Goal: Information Seeking & Learning: Learn about a topic

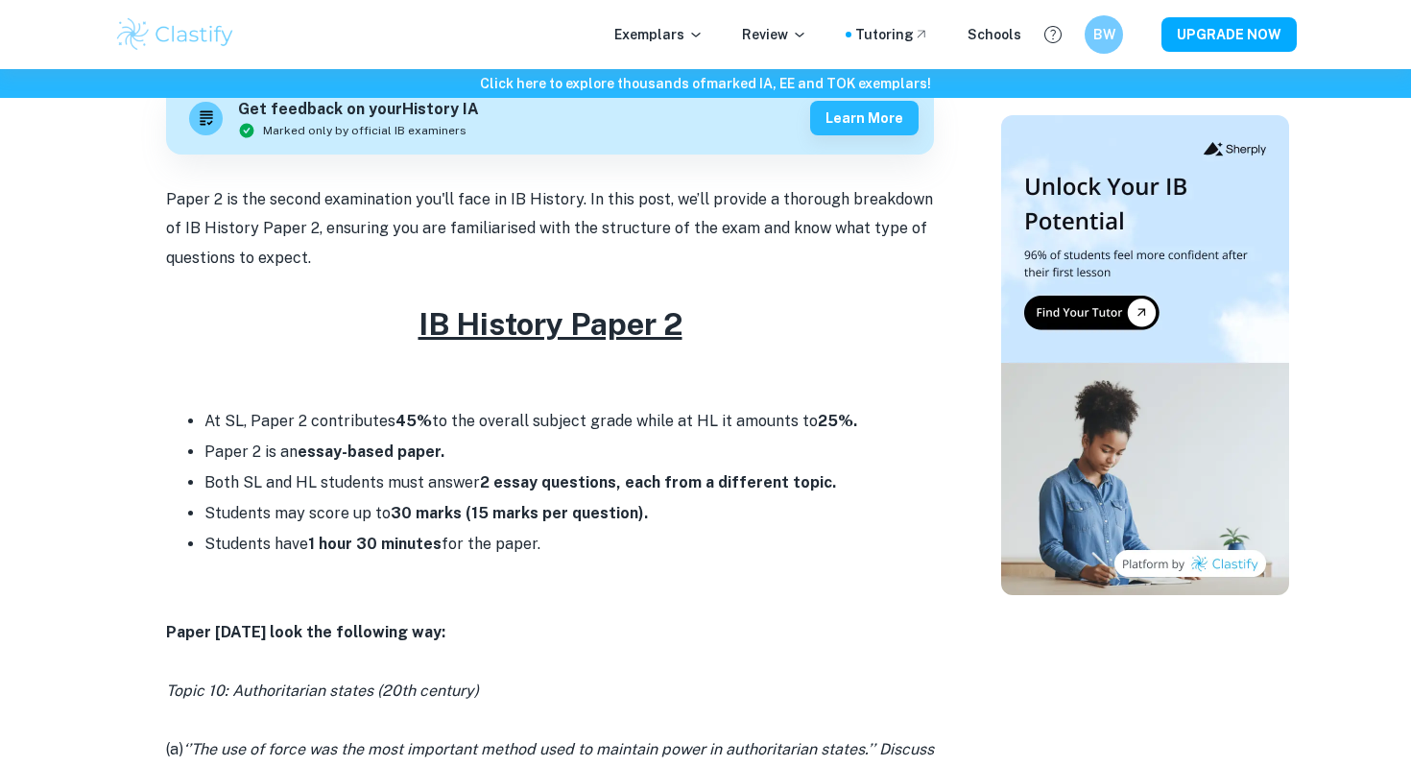
scroll to position [598, 0]
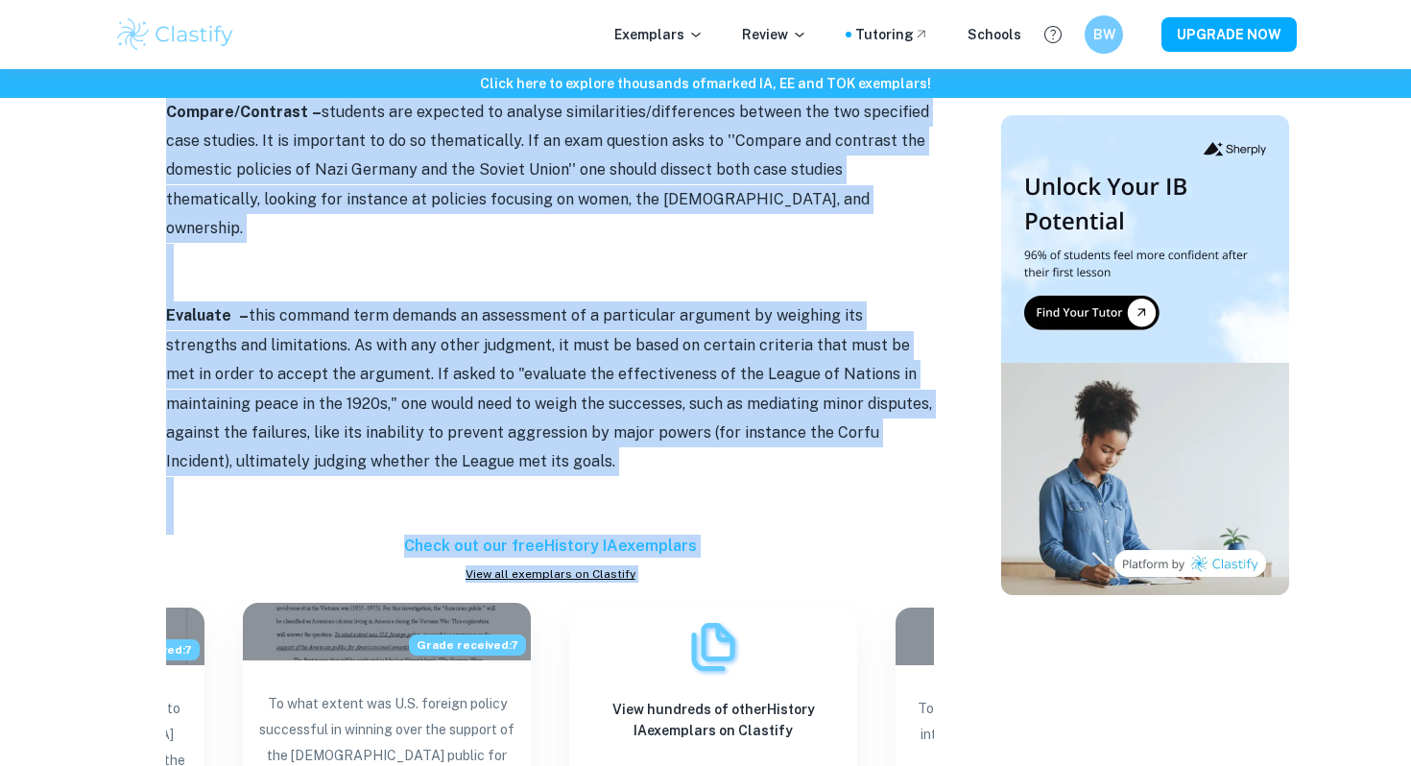
scroll to position [1489, 0]
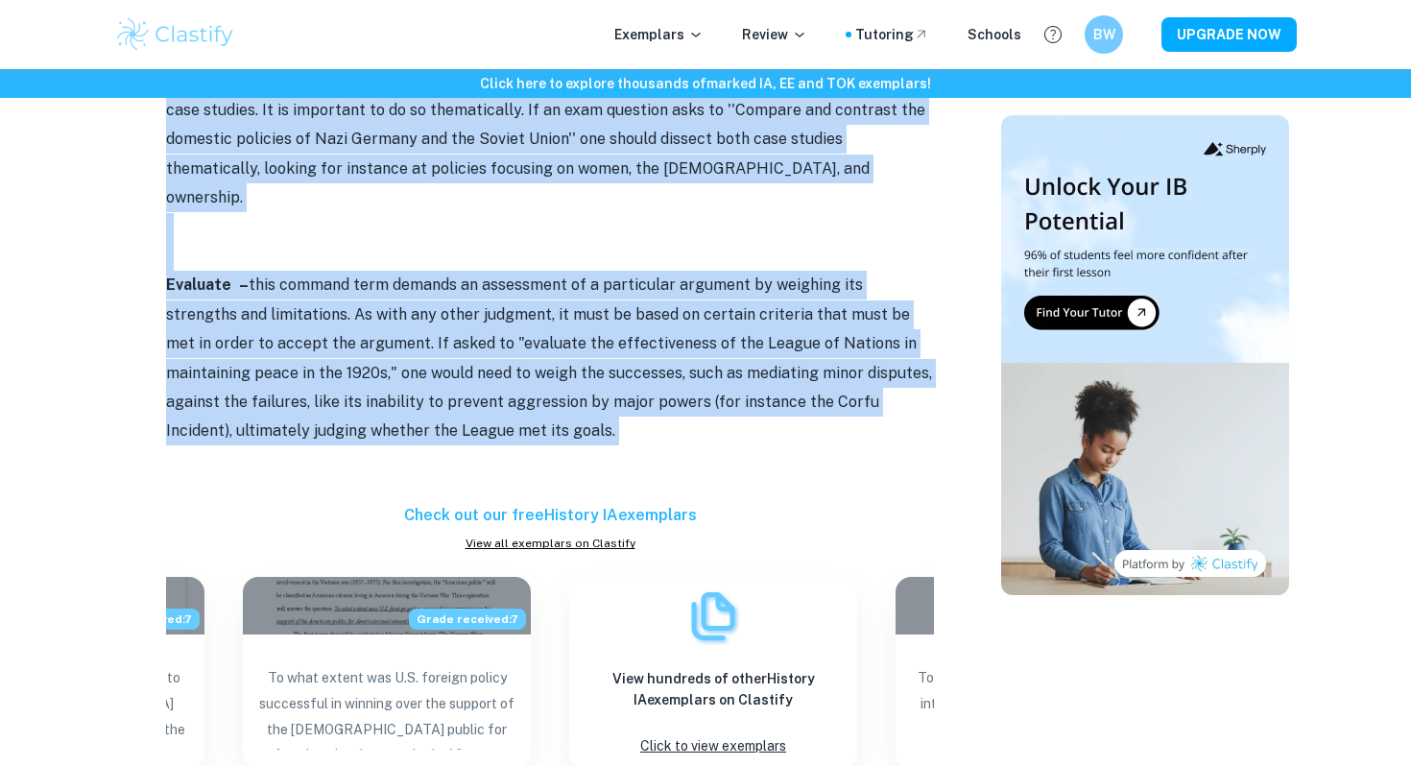
drag, startPoint x: 160, startPoint y: 130, endPoint x: 488, endPoint y: 387, distance: 416.2
click at [488, 387] on div "IB History Command Terms By Wojtek • August 29, 2024 Get feedback on your Histo…" at bounding box center [550, 181] width 856 height 3001
copy div "Discuss – this command term does not require students to formulate and firmly s…"
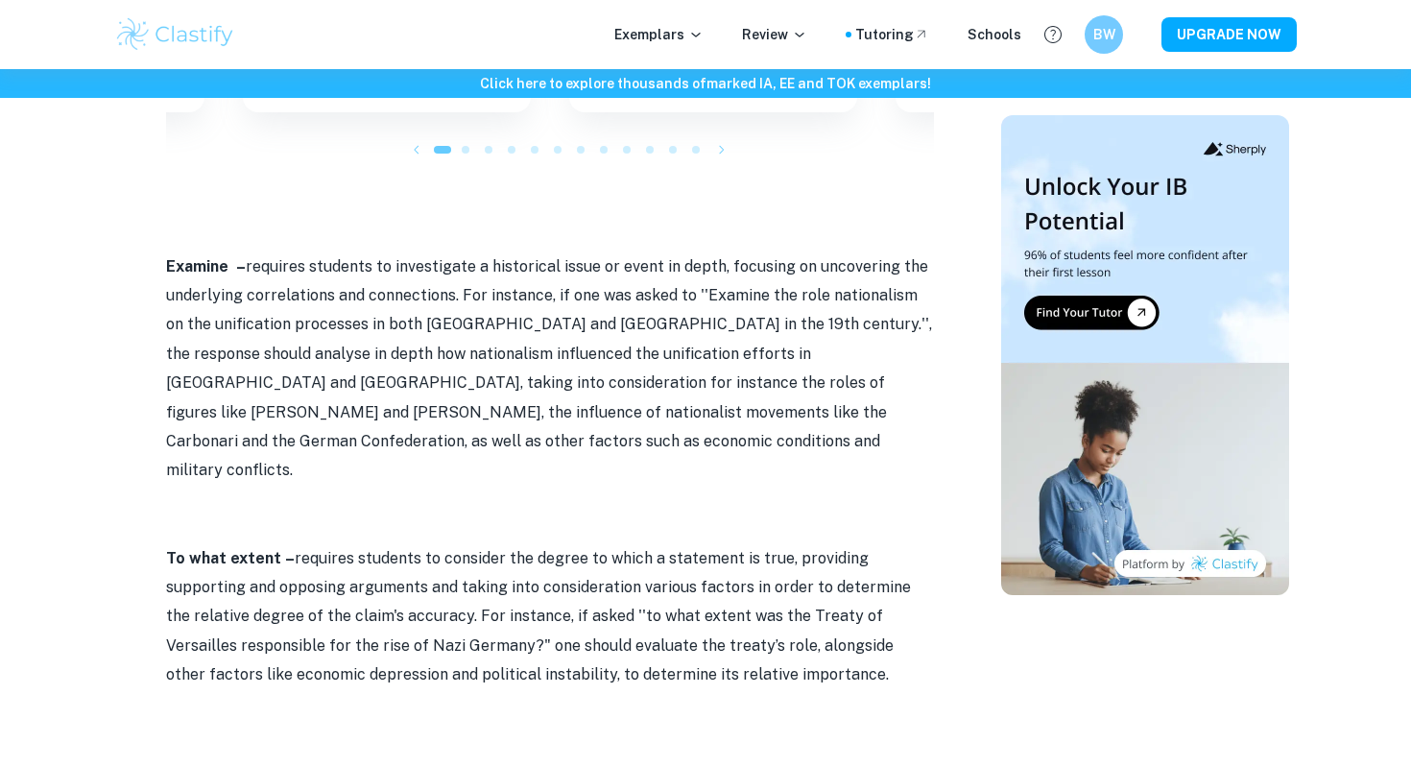
scroll to position [2147, 0]
copy div "Discuss – this command term does not require students to formulate and firmly s…"
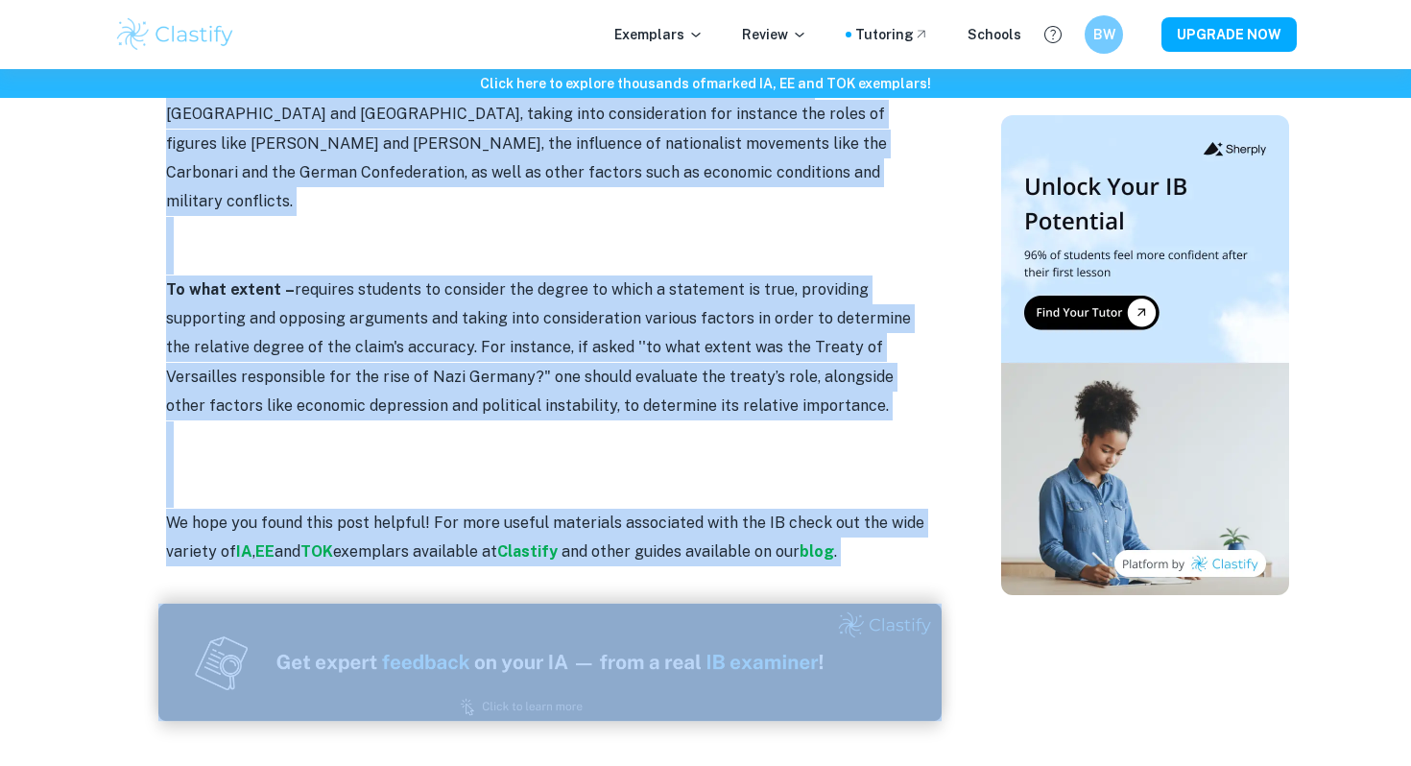
scroll to position [2422, 0]
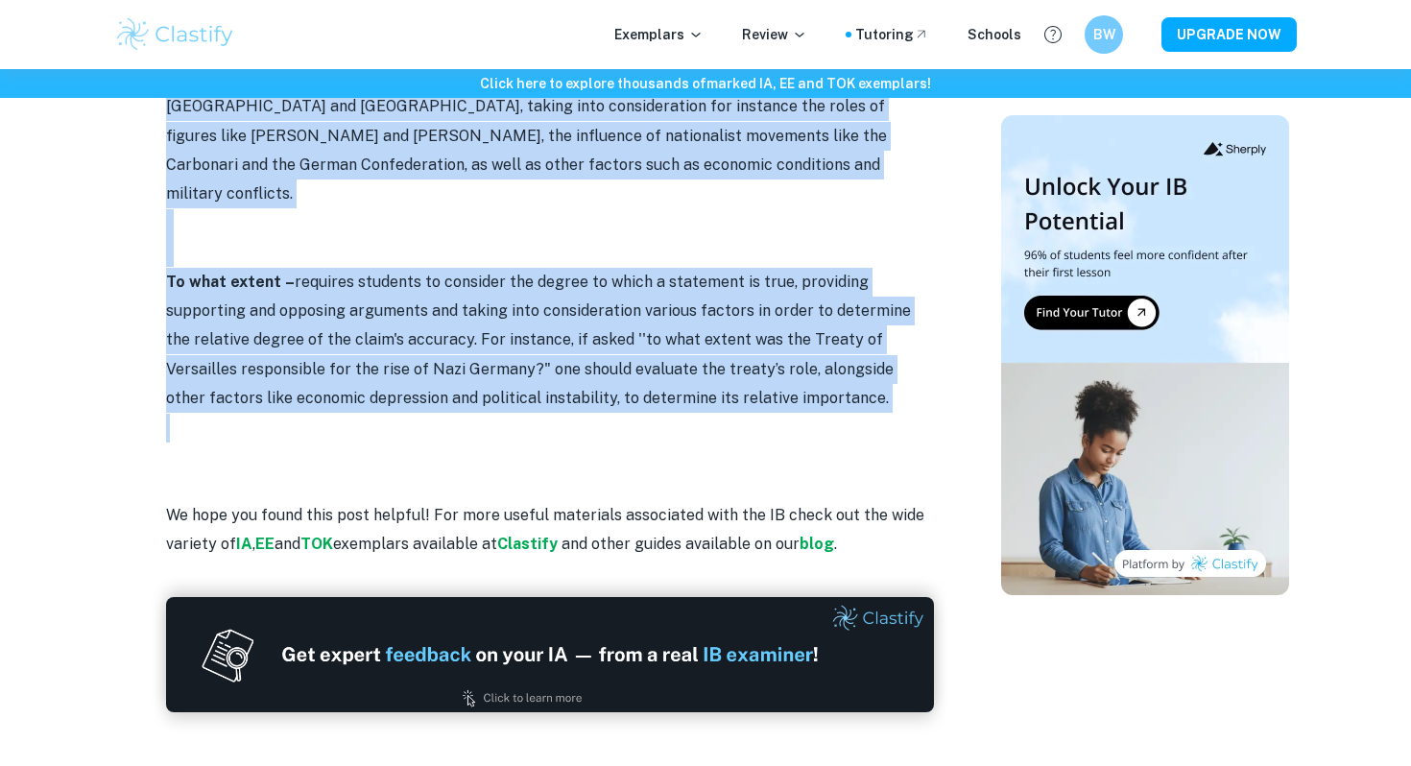
drag, startPoint x: 163, startPoint y: 264, endPoint x: 780, endPoint y: 333, distance: 620.9
copy div "Examine – requires students to investigate a historical issue or event in depth…"
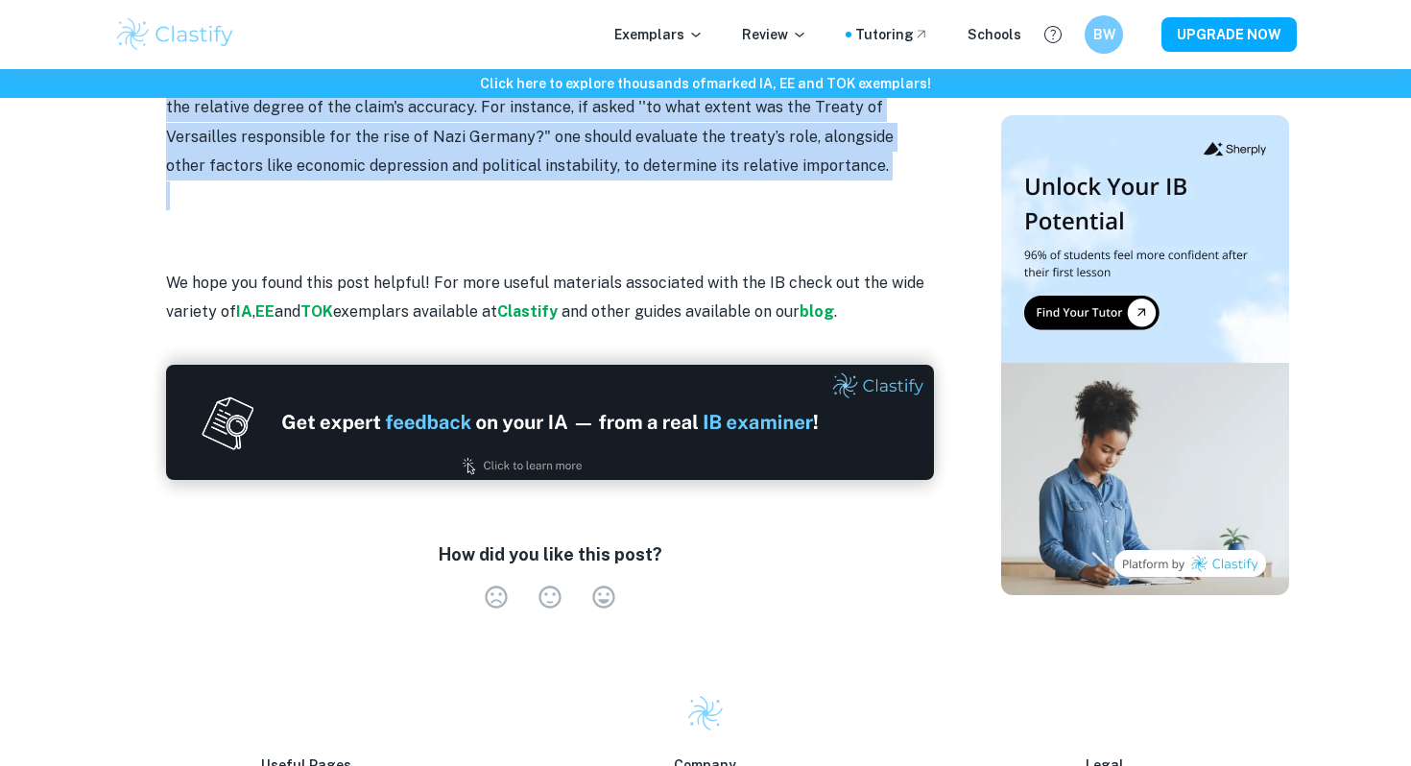
scroll to position [2763, 0]
